Goal: Task Accomplishment & Management: Use online tool/utility

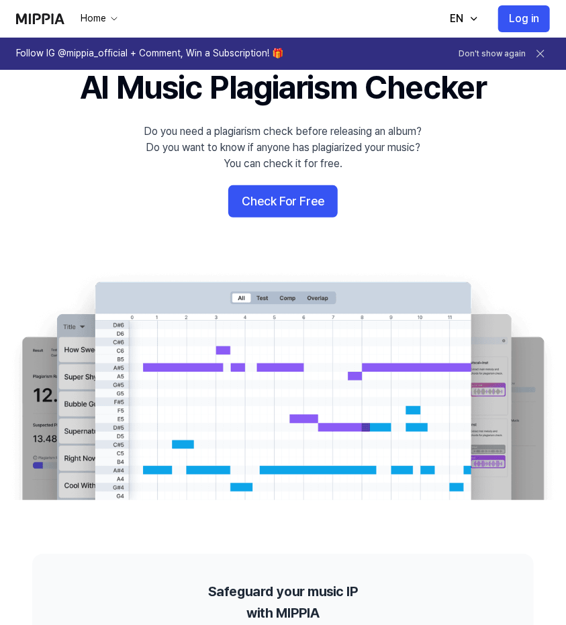
scroll to position [59, 0]
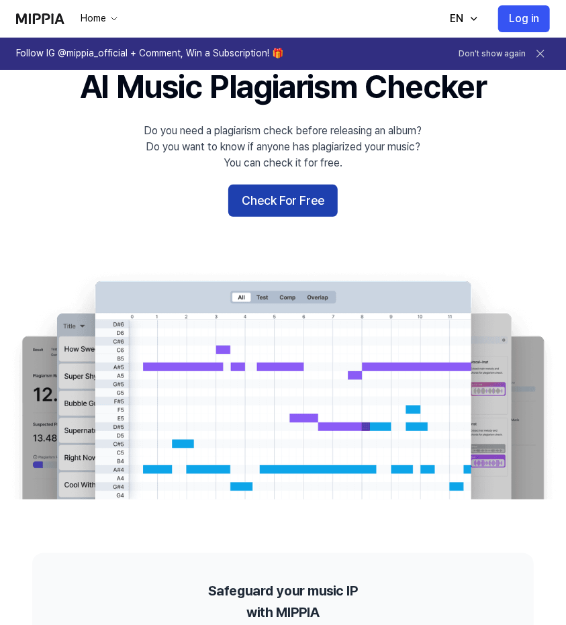
drag, startPoint x: 281, startPoint y: 197, endPoint x: 258, endPoint y: 201, distance: 23.2
click at [258, 201] on button "Check For Free" at bounding box center [282, 201] width 109 height 32
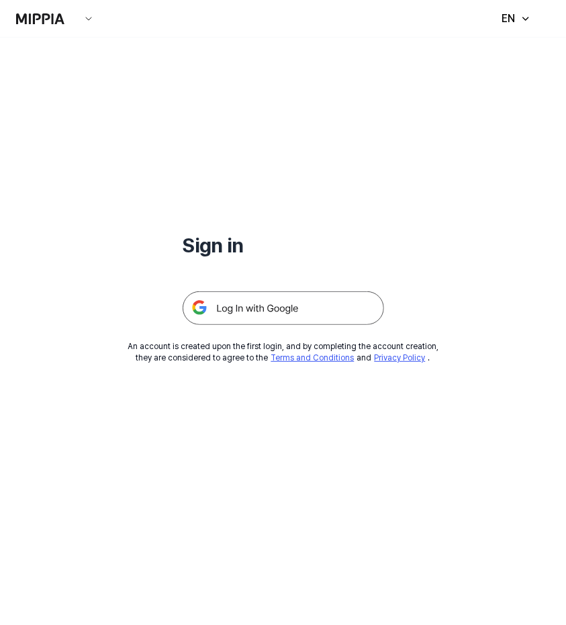
drag, startPoint x: 281, startPoint y: 309, endPoint x: 254, endPoint y: 305, distance: 27.8
click at [254, 305] on img at bounding box center [283, 308] width 201 height 34
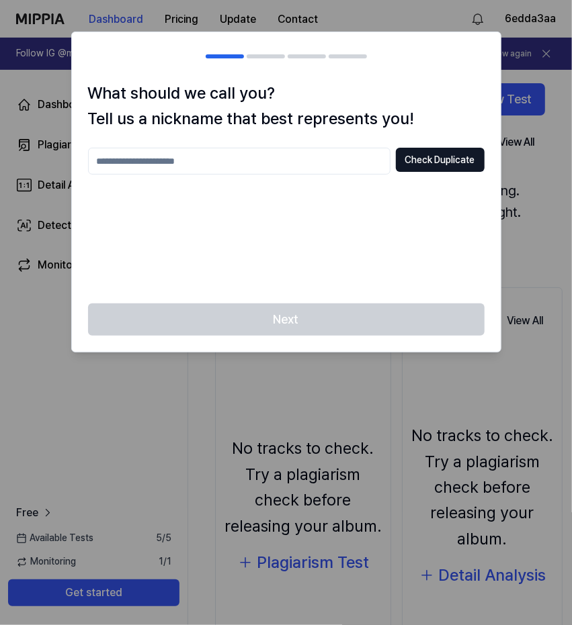
click at [213, 161] on input "text" at bounding box center [239, 161] width 302 height 27
type input "**********"
click at [438, 156] on button "Check Duplicate" at bounding box center [440, 160] width 89 height 24
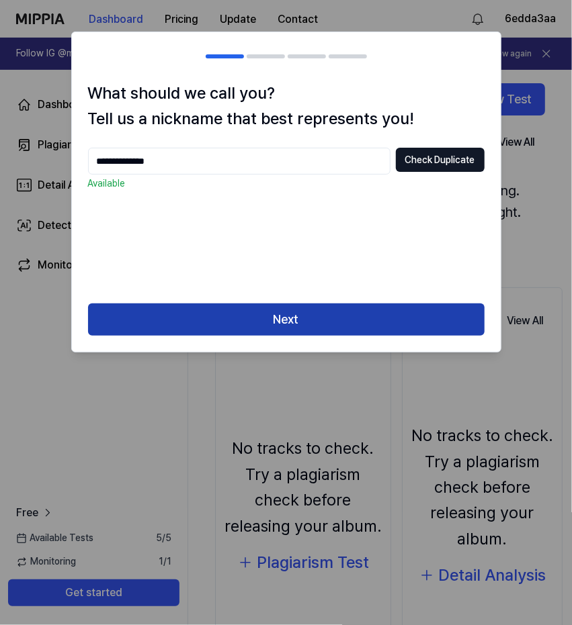
click at [340, 318] on button "Next" at bounding box center [286, 320] width 396 height 32
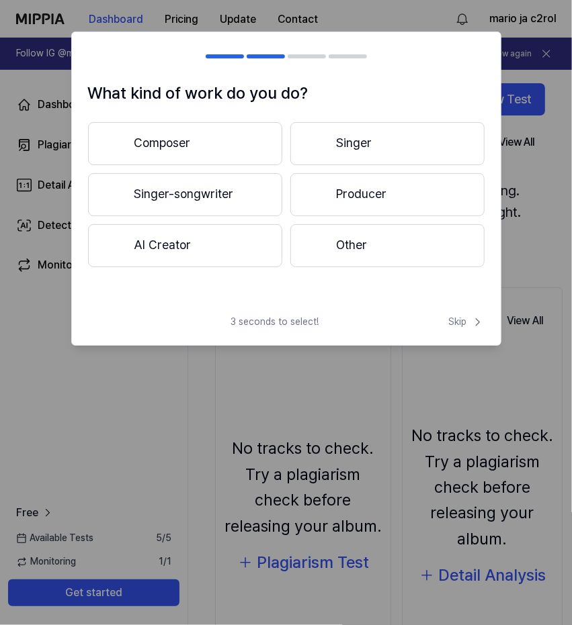
click at [354, 142] on button "Singer" at bounding box center [387, 143] width 194 height 43
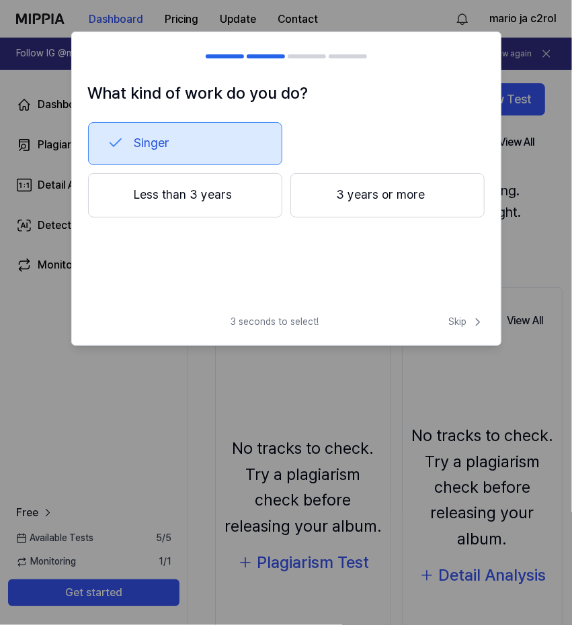
click at [219, 192] on button "Less than 3 years" at bounding box center [185, 195] width 194 height 44
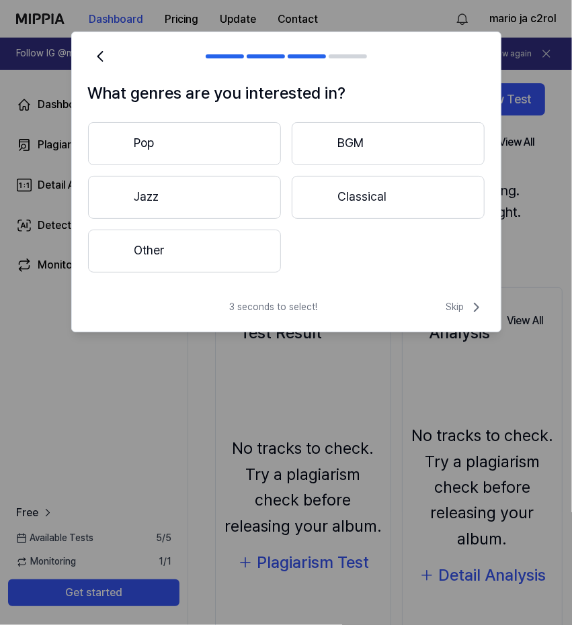
click at [212, 248] on button "Other" at bounding box center [184, 251] width 193 height 43
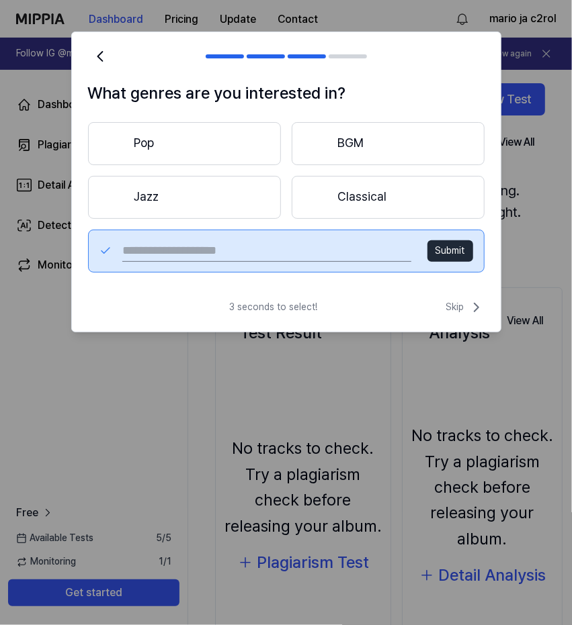
click at [234, 251] on input "text" at bounding box center [266, 250] width 288 height 21
type input "**********"
click at [461, 257] on button "Submit" at bounding box center [450, 250] width 46 height 21
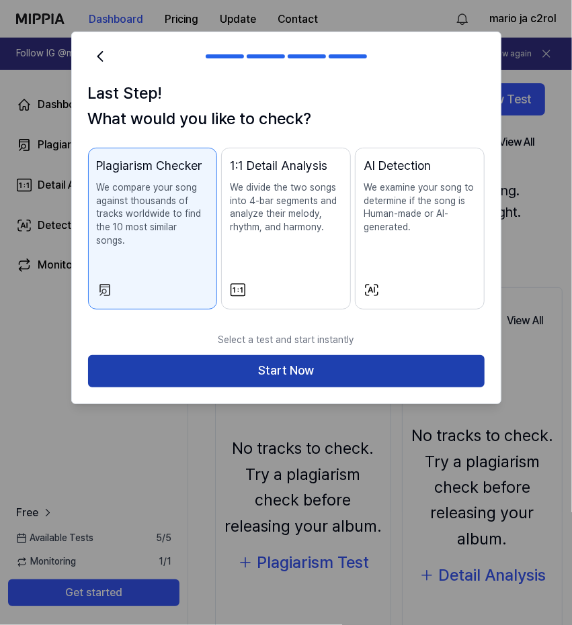
click at [329, 359] on button "Start Now" at bounding box center [286, 371] width 396 height 32
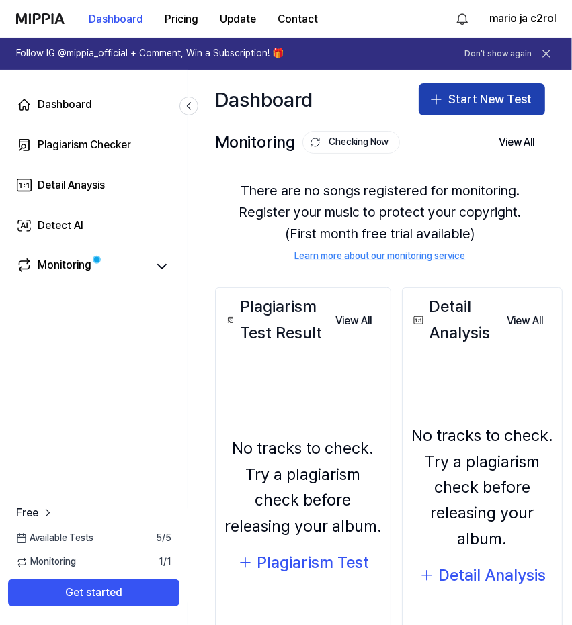
click at [479, 95] on button "Start New Test" at bounding box center [481, 99] width 126 height 32
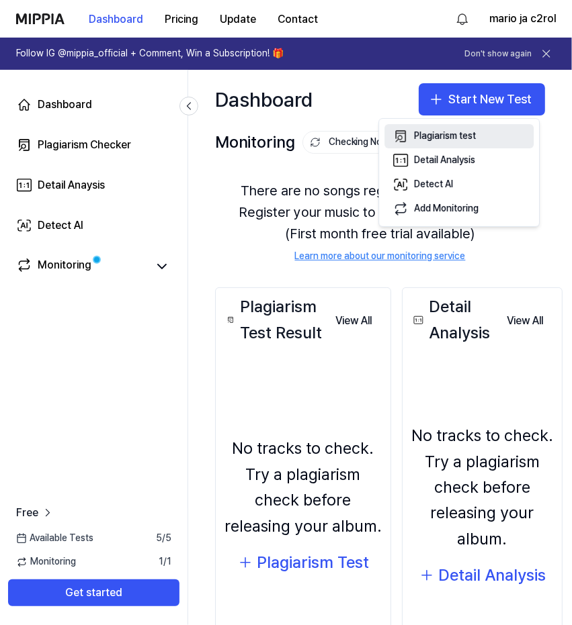
click at [467, 136] on div "Plagiarism test" at bounding box center [445, 136] width 62 height 13
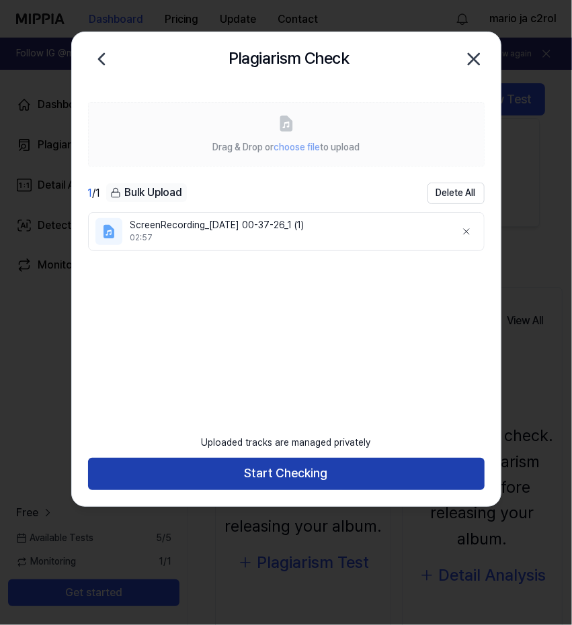
click at [263, 488] on button "Start Checking" at bounding box center [286, 474] width 396 height 32
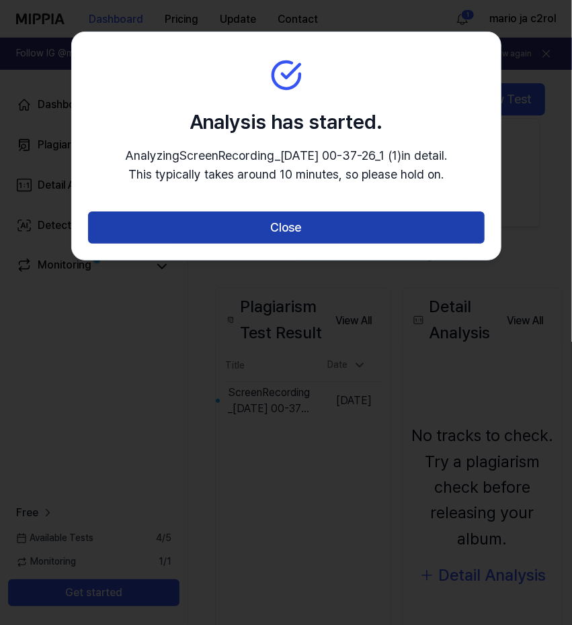
click at [306, 217] on button "Close" at bounding box center [286, 228] width 396 height 32
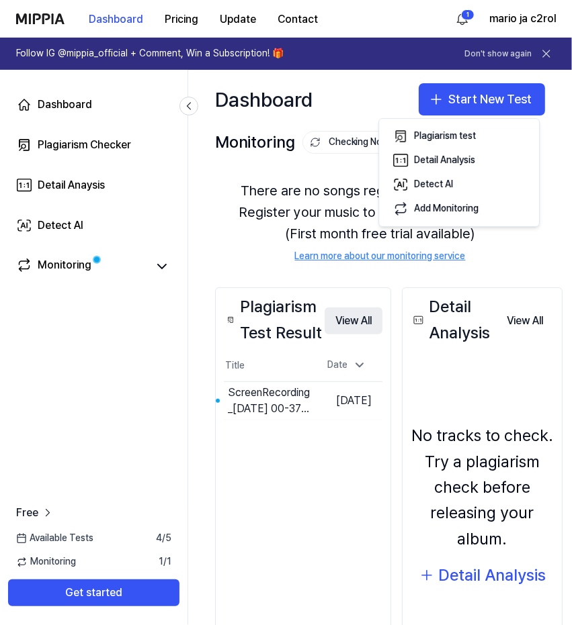
click at [349, 318] on button "View All" at bounding box center [353, 321] width 58 height 27
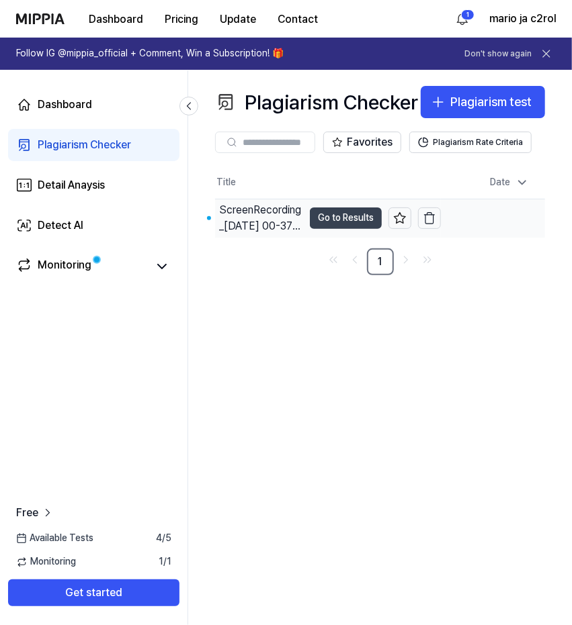
click at [317, 229] on button "Go to Results" at bounding box center [346, 218] width 72 height 21
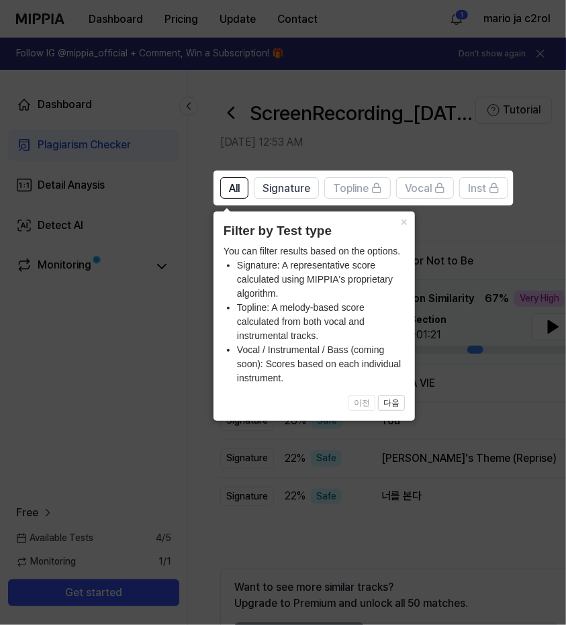
click at [390, 464] on icon at bounding box center [286, 312] width 572 height 625
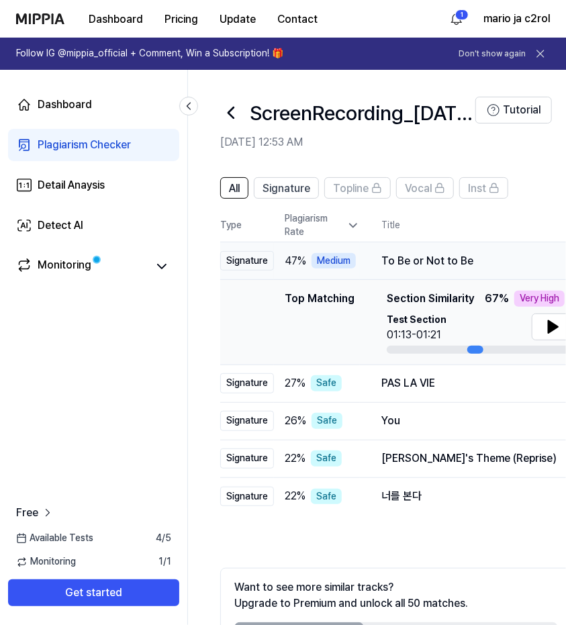
click at [399, 262] on div "To Be or Not to Be" at bounding box center [560, 261] width 359 height 16
click at [549, 323] on icon at bounding box center [553, 327] width 9 height 12
click at [549, 323] on icon at bounding box center [550, 327] width 3 height 11
click at [549, 328] on icon at bounding box center [553, 327] width 9 height 12
click at [449, 390] on div "PAS LA VIE" at bounding box center [560, 383] width 359 height 16
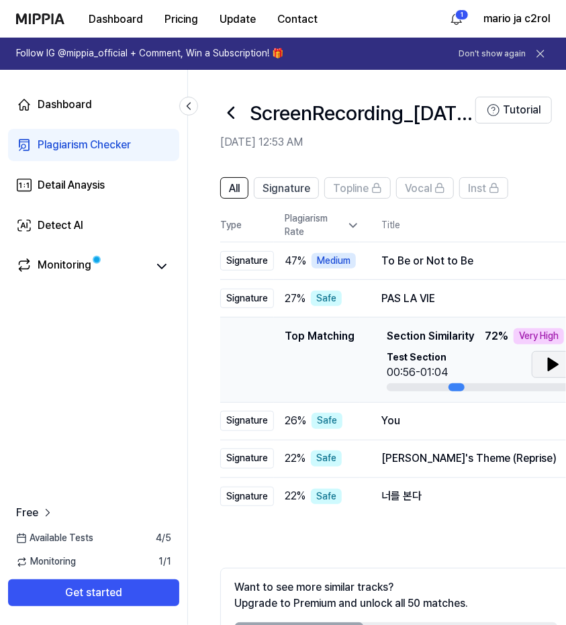
click at [541, 361] on button at bounding box center [553, 364] width 43 height 27
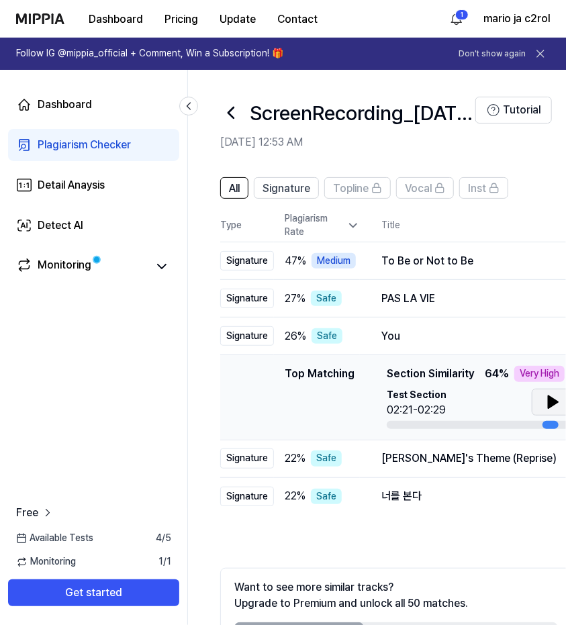
click at [535, 404] on button at bounding box center [553, 402] width 43 height 27
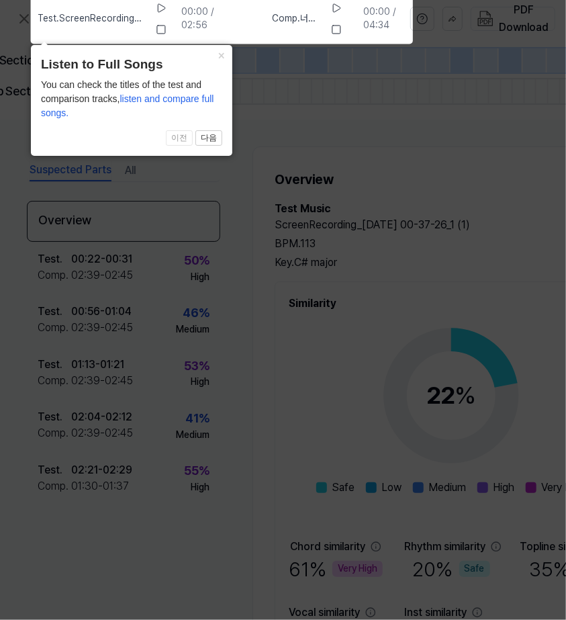
click at [423, 266] on icon at bounding box center [283, 306] width 567 height 627
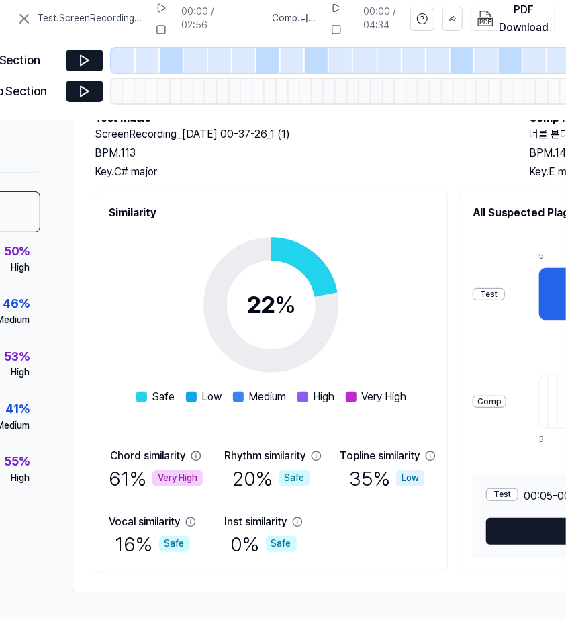
scroll to position [5, 0]
drag, startPoint x: 152, startPoint y: 538, endPoint x: 135, endPoint y: 538, distance: 16.8
click at [135, 538] on div "16 % Safe" at bounding box center [153, 544] width 75 height 28
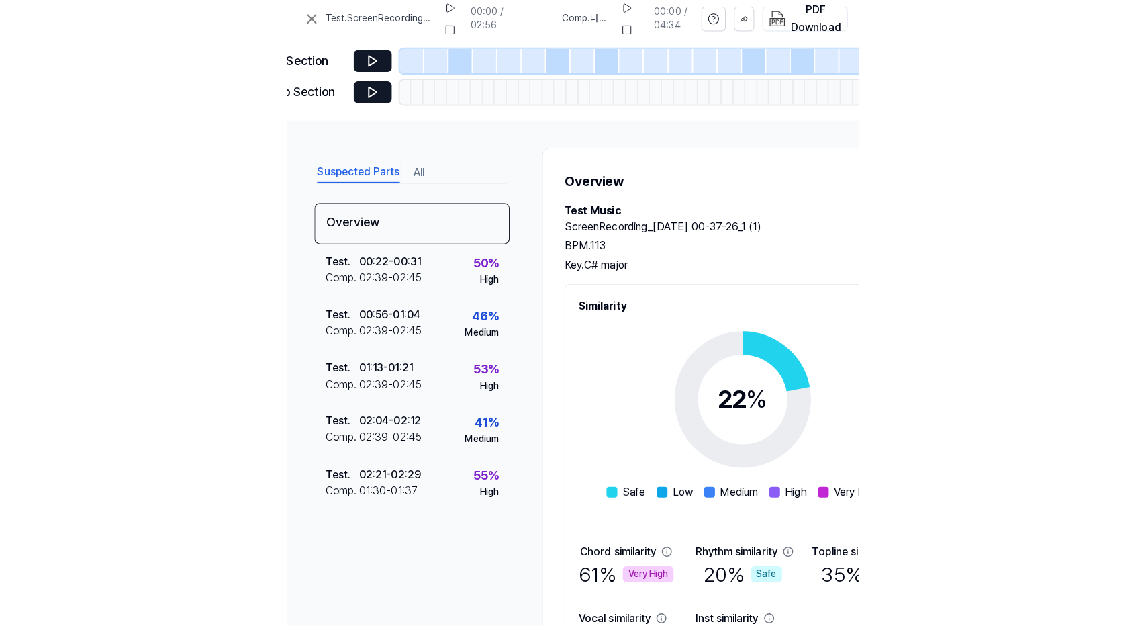
scroll to position [0, 0]
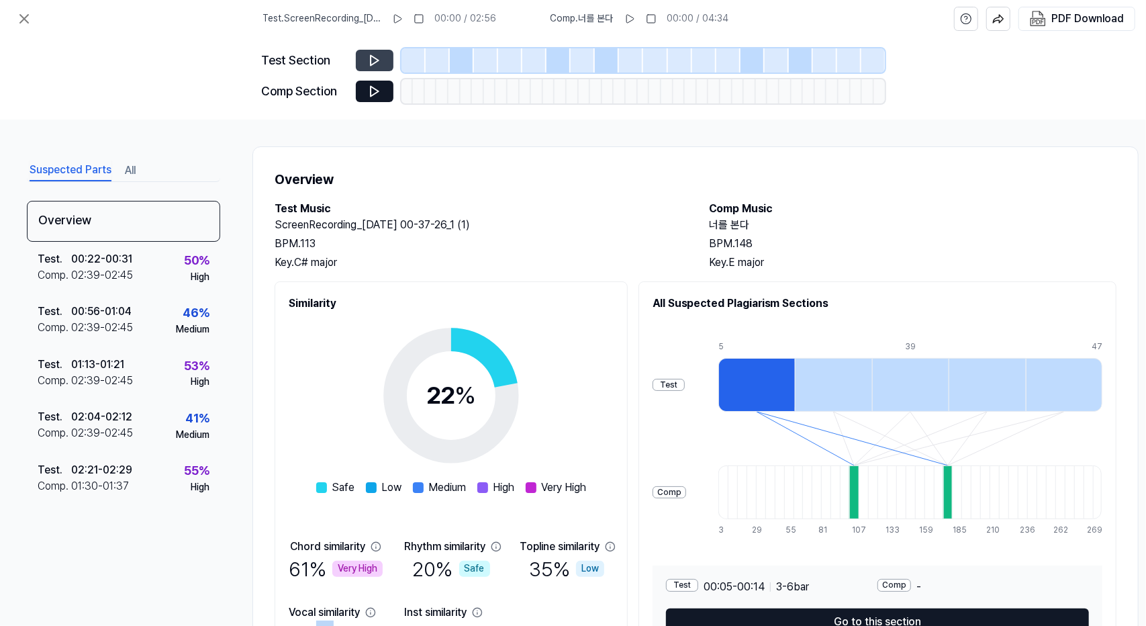
click at [381, 65] on icon at bounding box center [374, 60] width 13 height 13
click at [375, 94] on icon at bounding box center [374, 91] width 13 height 13
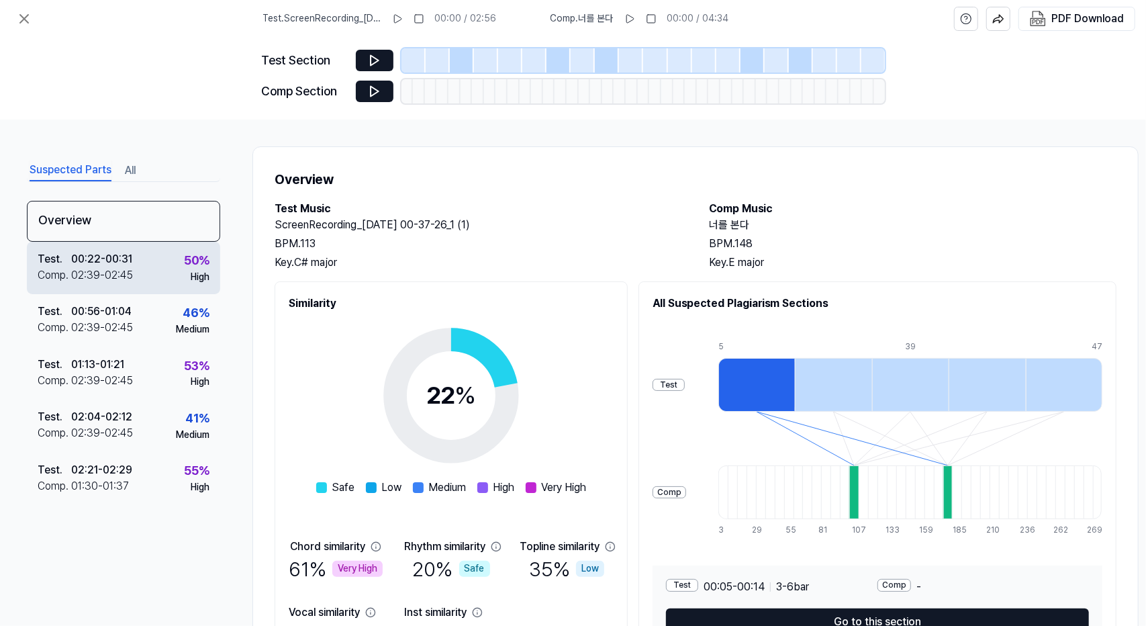
click at [162, 271] on div "Test . 00:22 - 00:31 Comp . 02:39 - 02:45 50 % High" at bounding box center [123, 268] width 193 height 52
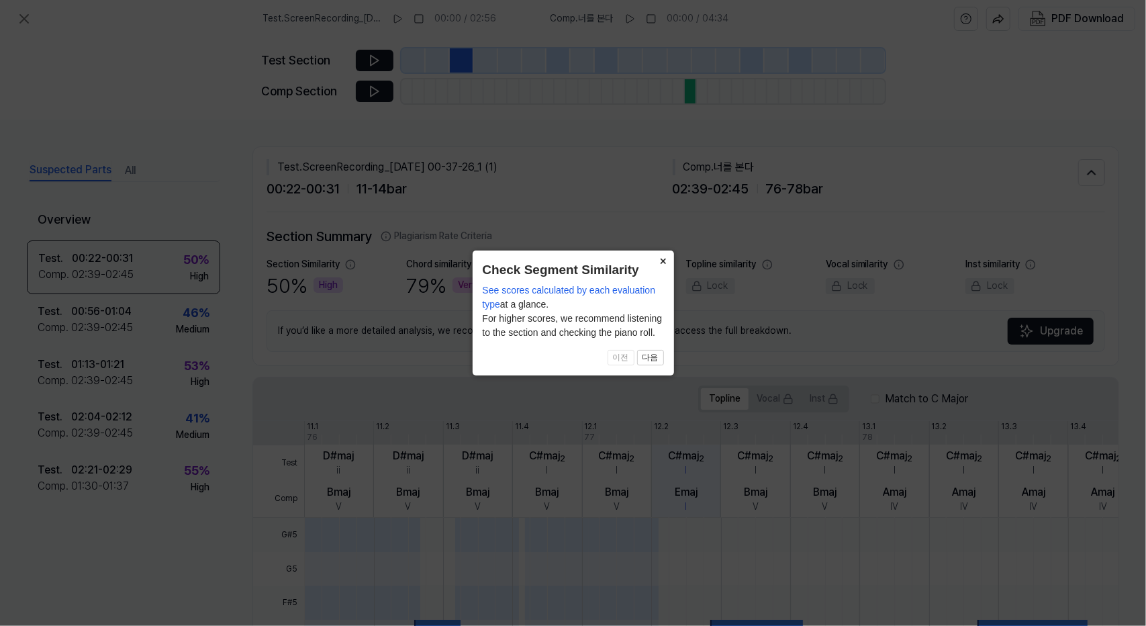
click at [571, 263] on button "×" at bounding box center [663, 260] width 21 height 19
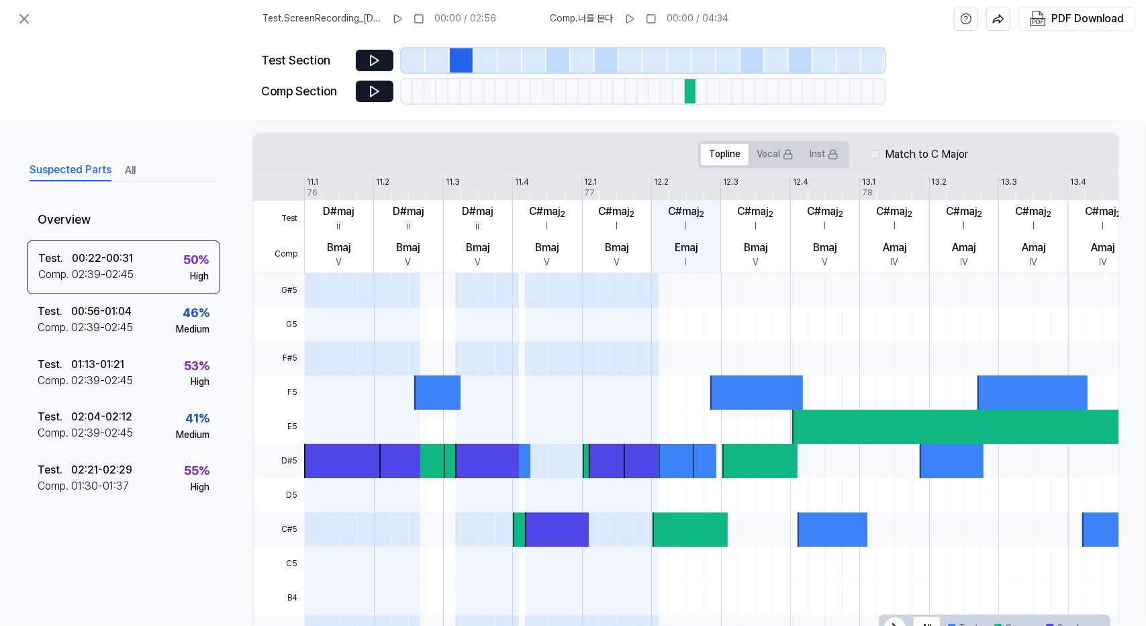
scroll to position [293, 0]
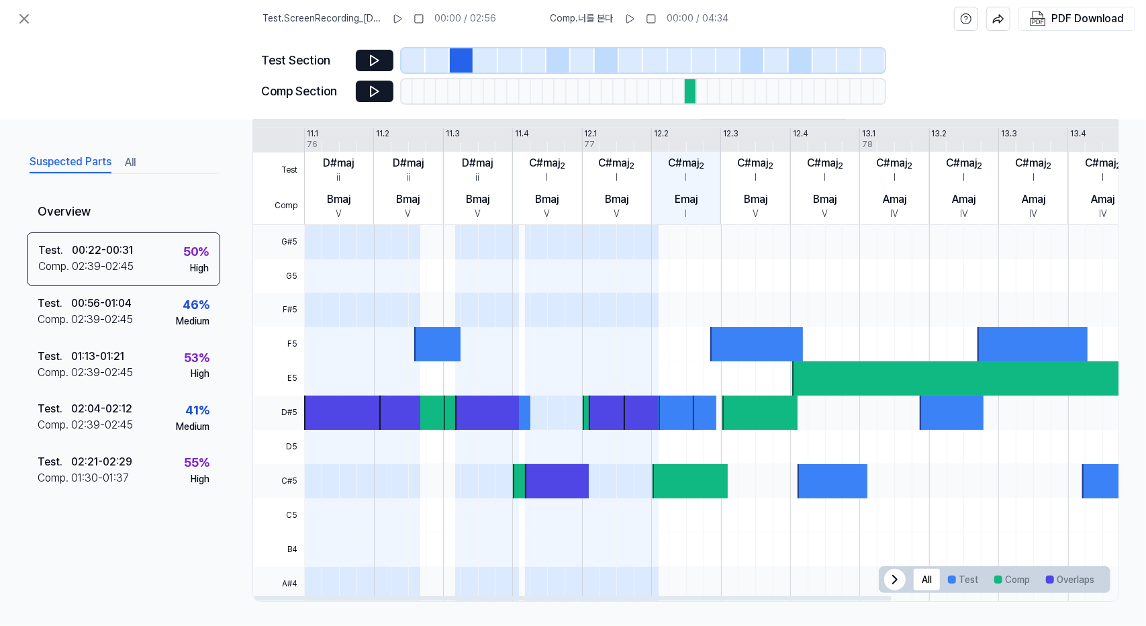
click at [571, 574] on icon at bounding box center [895, 580] width 16 height 16
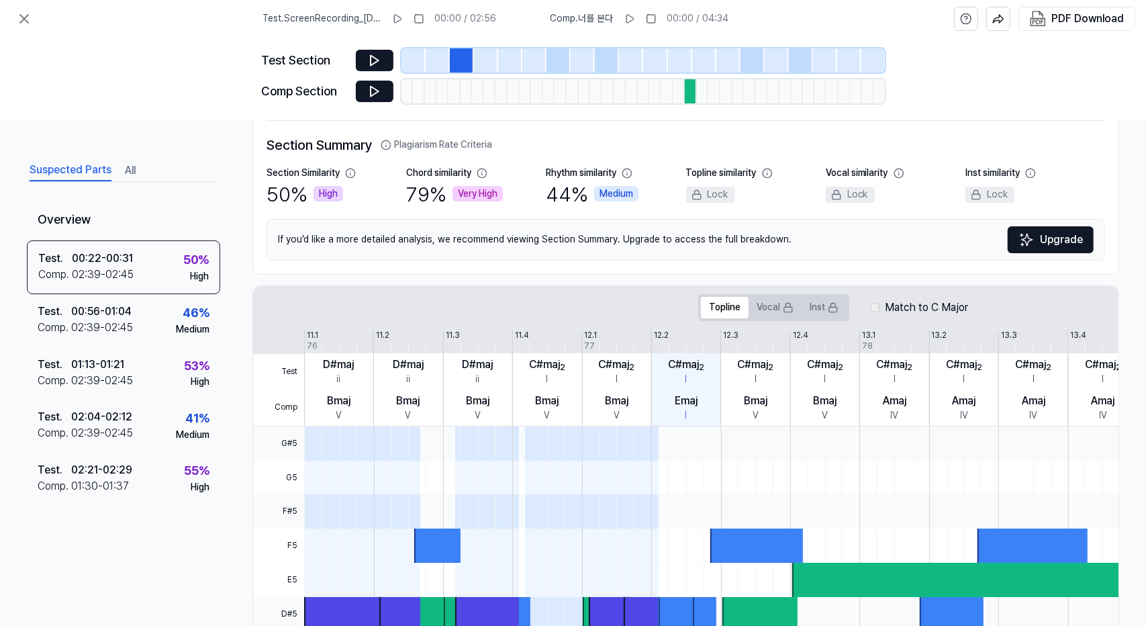
scroll to position [0, 0]
